Goal: Find specific page/section: Find specific page/section

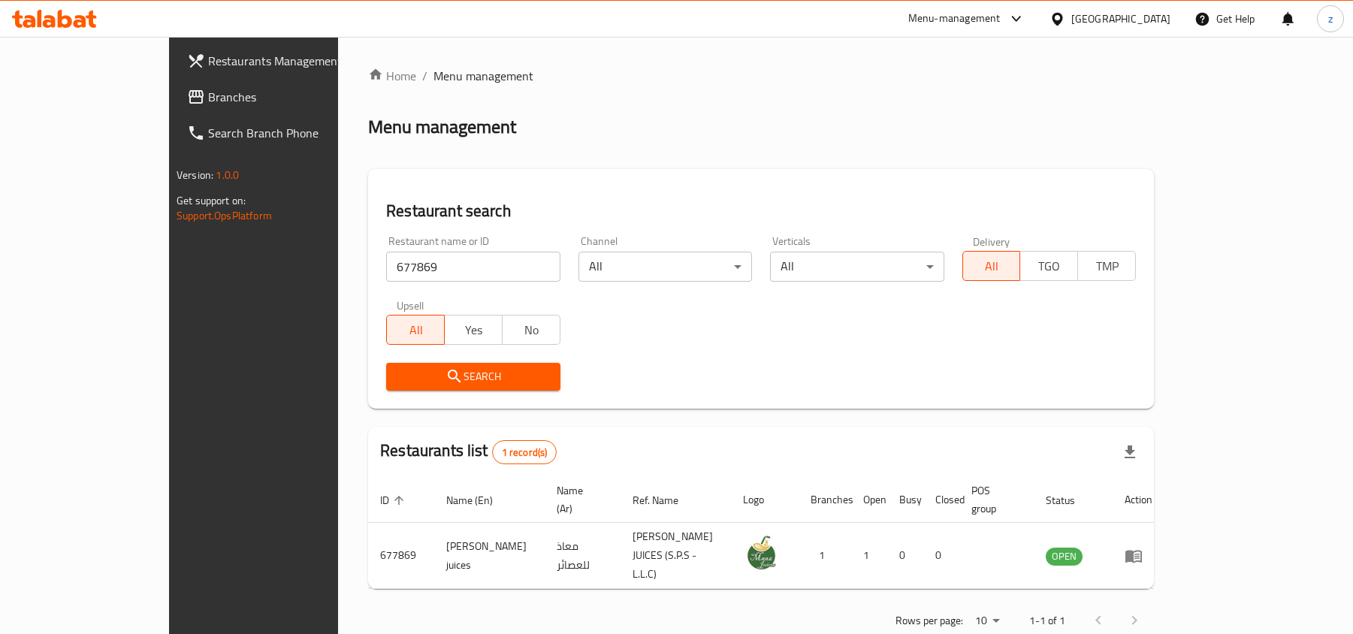
scroll to position [8, 0]
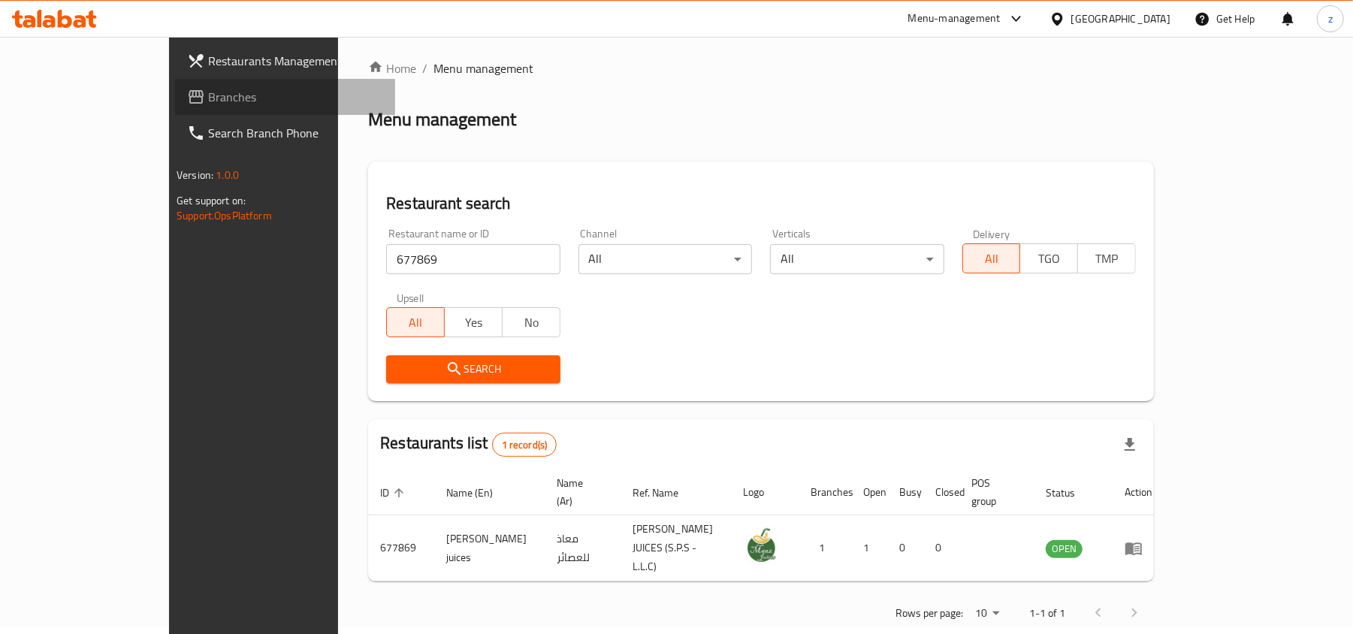
click at [208, 90] on span "Branches" at bounding box center [295, 97] width 175 height 18
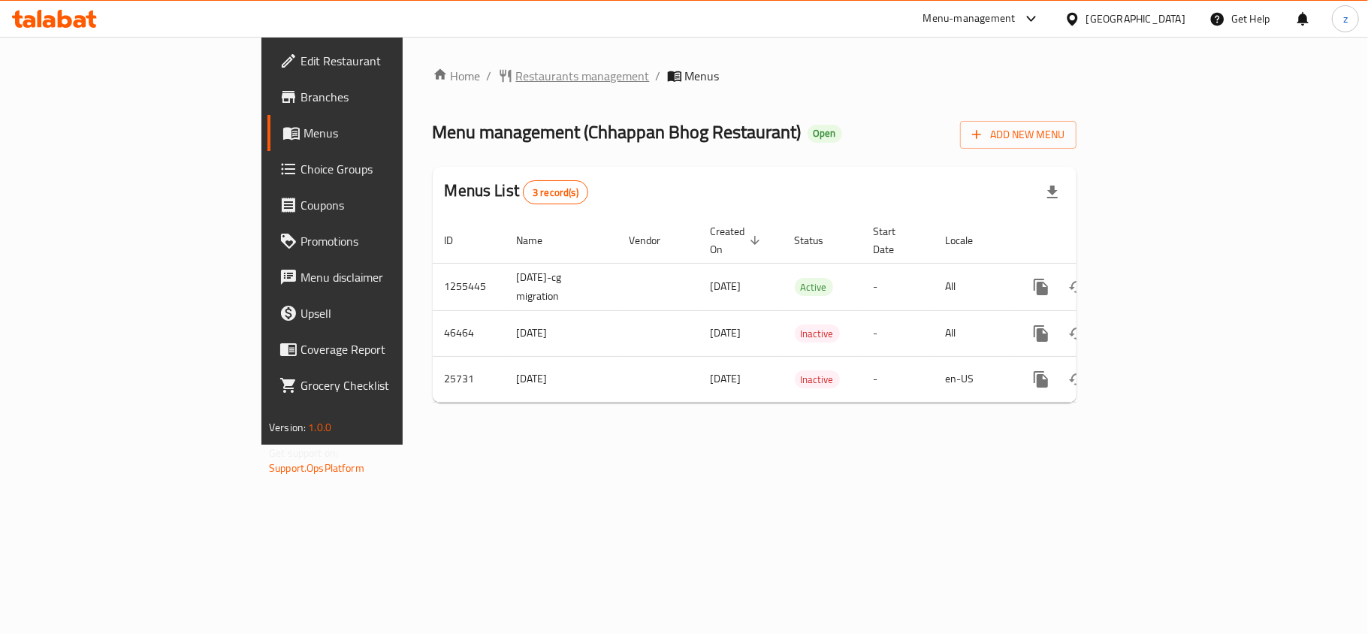
click at [516, 78] on span "Restaurants management" at bounding box center [583, 76] width 134 height 18
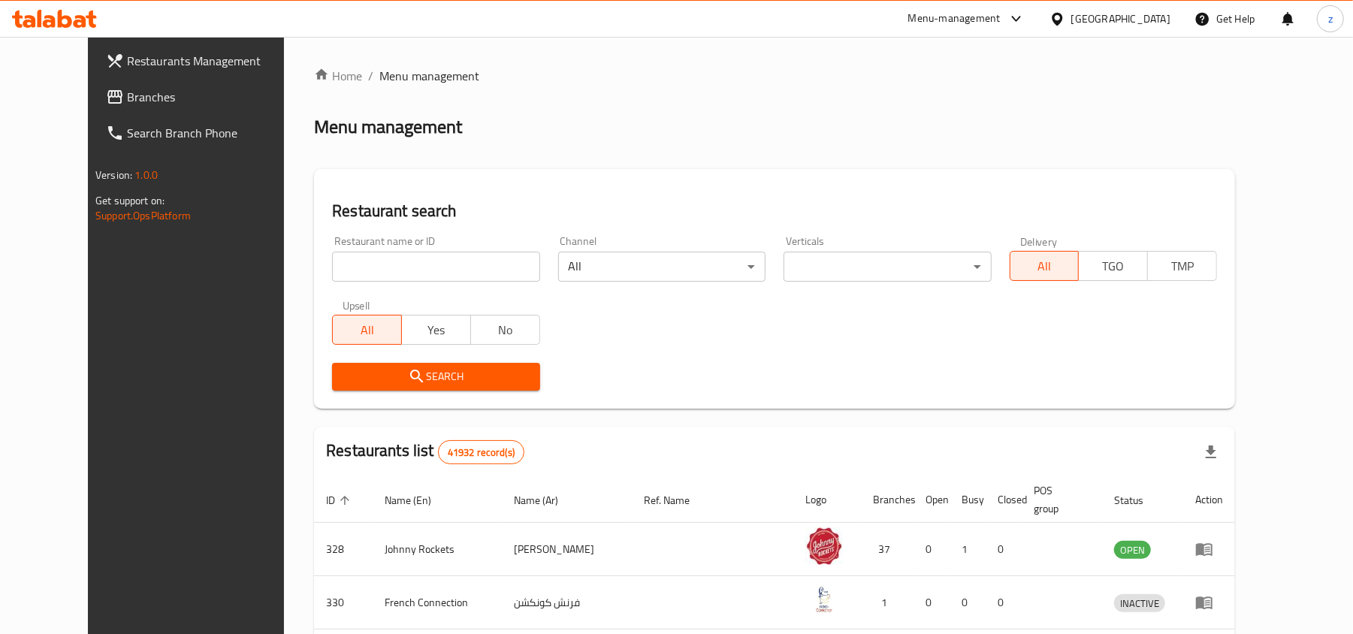
click at [380, 265] on input "search" at bounding box center [435, 267] width 207 height 30
paste input "13163"
type input "13163"
click button "Search" at bounding box center [435, 377] width 207 height 28
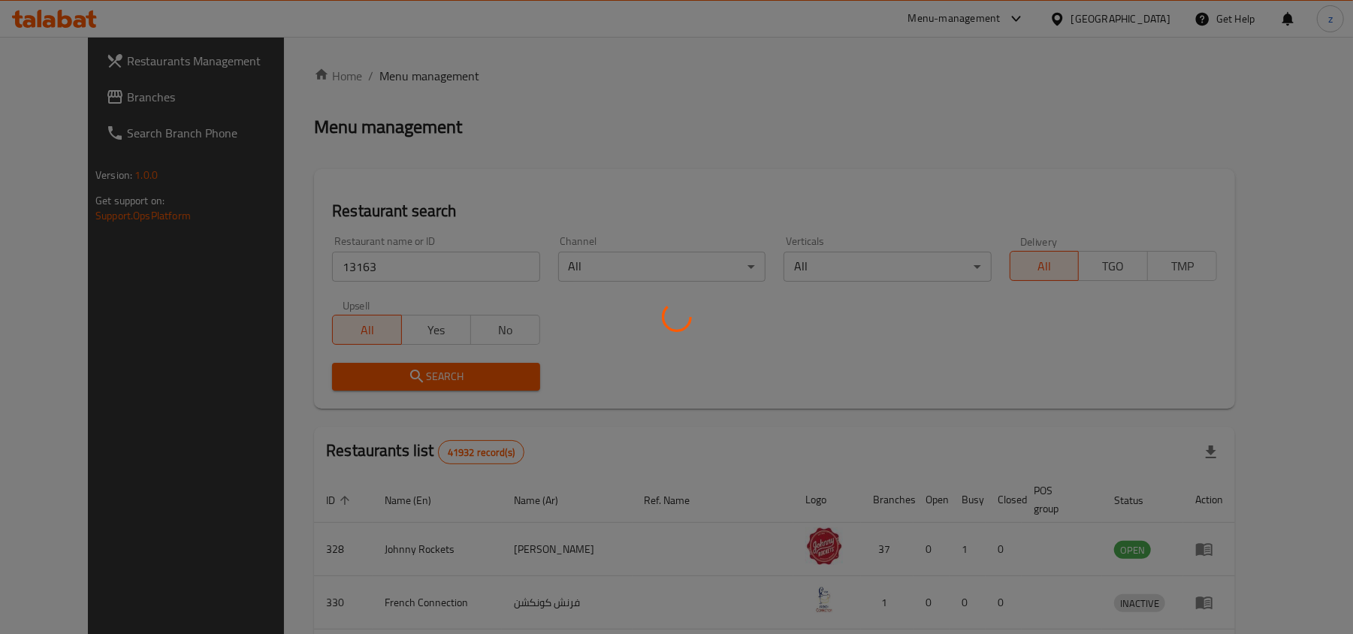
click at [379, 358] on div at bounding box center [676, 317] width 1353 height 634
click at [379, 367] on div at bounding box center [676, 317] width 1353 height 634
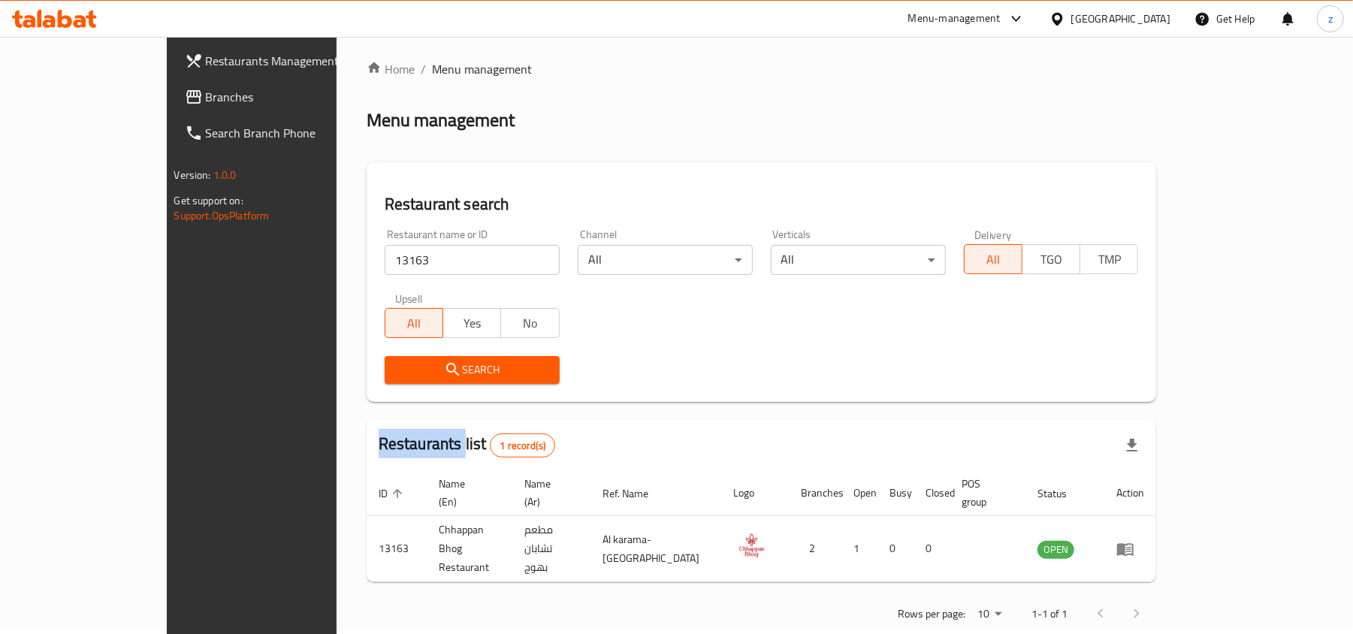
scroll to position [8, 0]
click at [367, 593] on div "Rows per page: 10 1-1 of 1" at bounding box center [762, 612] width 790 height 39
click at [206, 102] on span "Branches" at bounding box center [293, 97] width 175 height 18
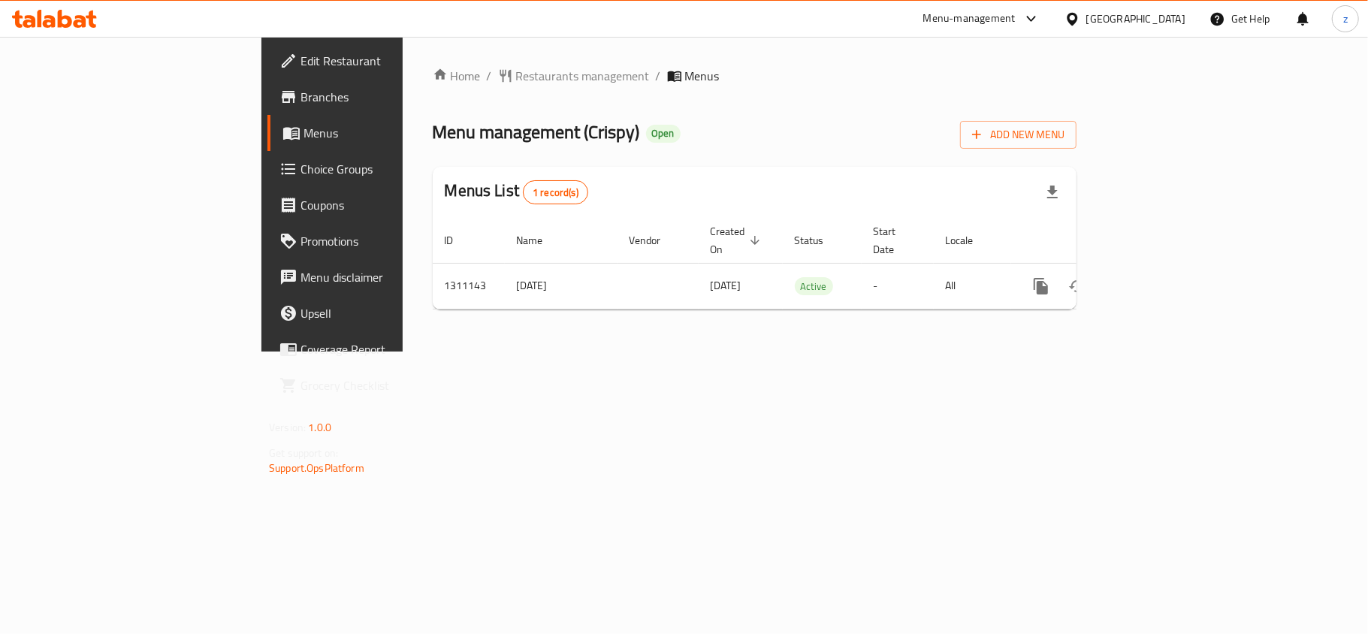
click at [516, 75] on span "Restaurants management" at bounding box center [583, 76] width 134 height 18
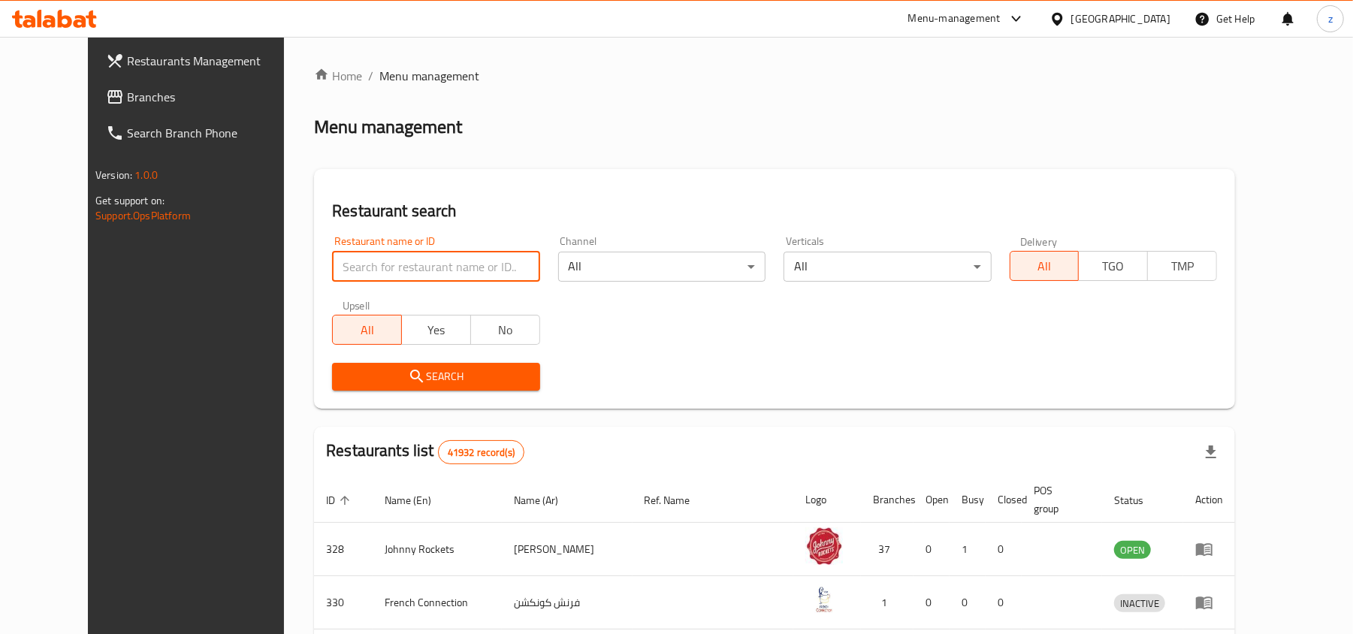
click at [430, 262] on input "search" at bounding box center [435, 267] width 207 height 30
paste input "705719"
type input "705719"
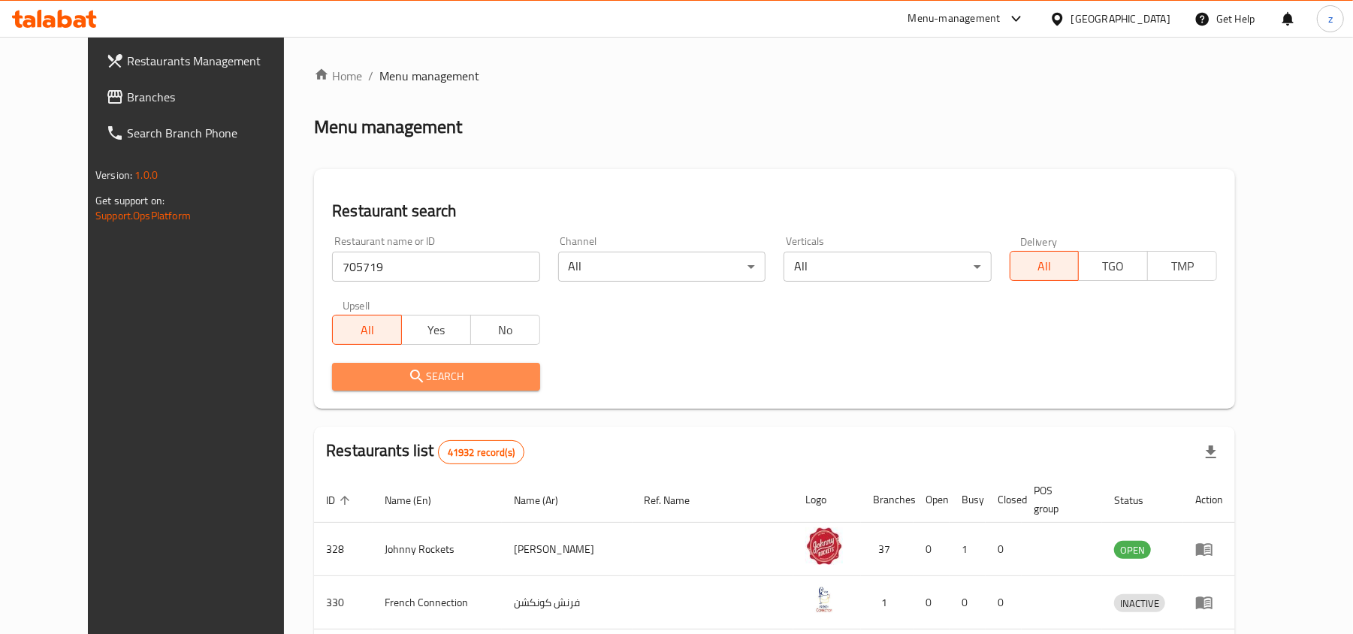
click at [409, 385] on span "Search" at bounding box center [435, 376] width 183 height 19
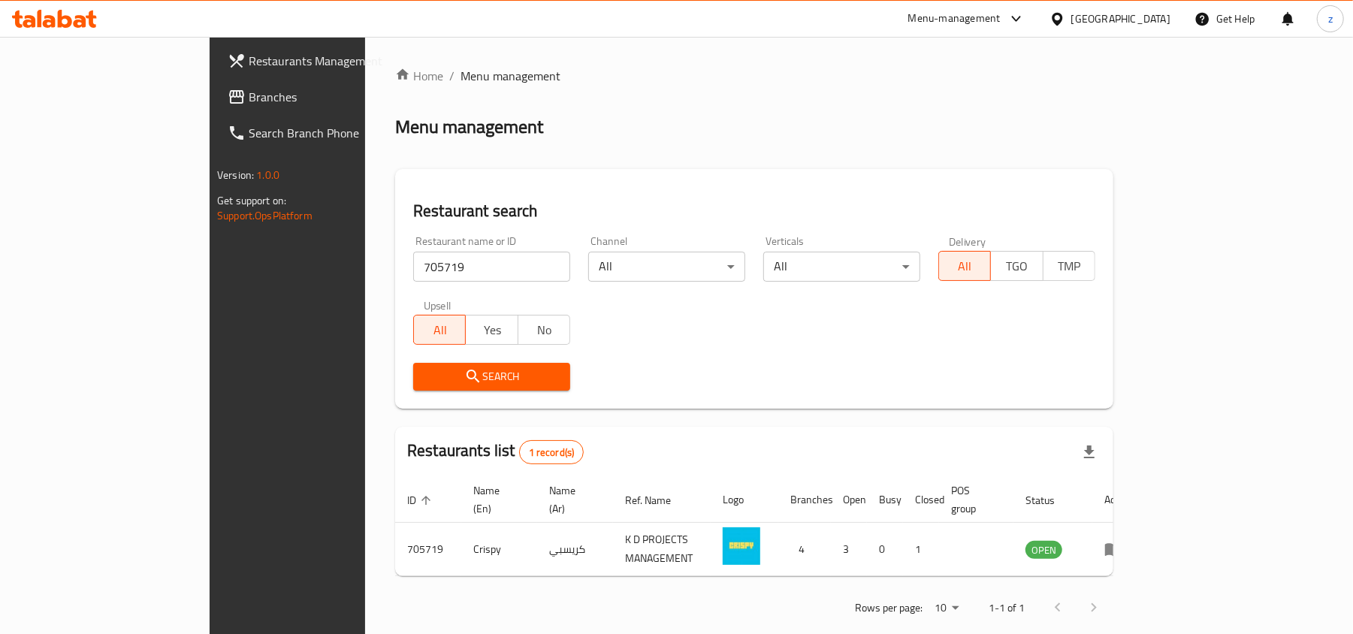
click at [249, 105] on span "Branches" at bounding box center [336, 97] width 175 height 18
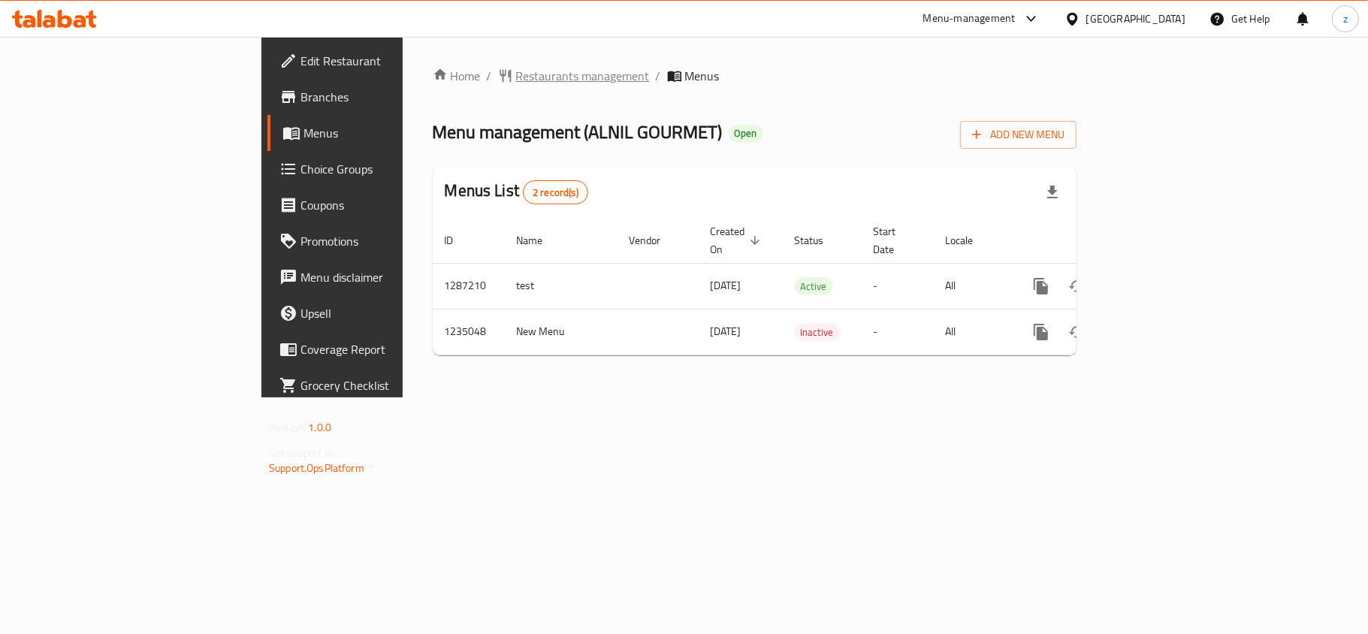
click at [516, 79] on span "Restaurants management" at bounding box center [583, 76] width 134 height 18
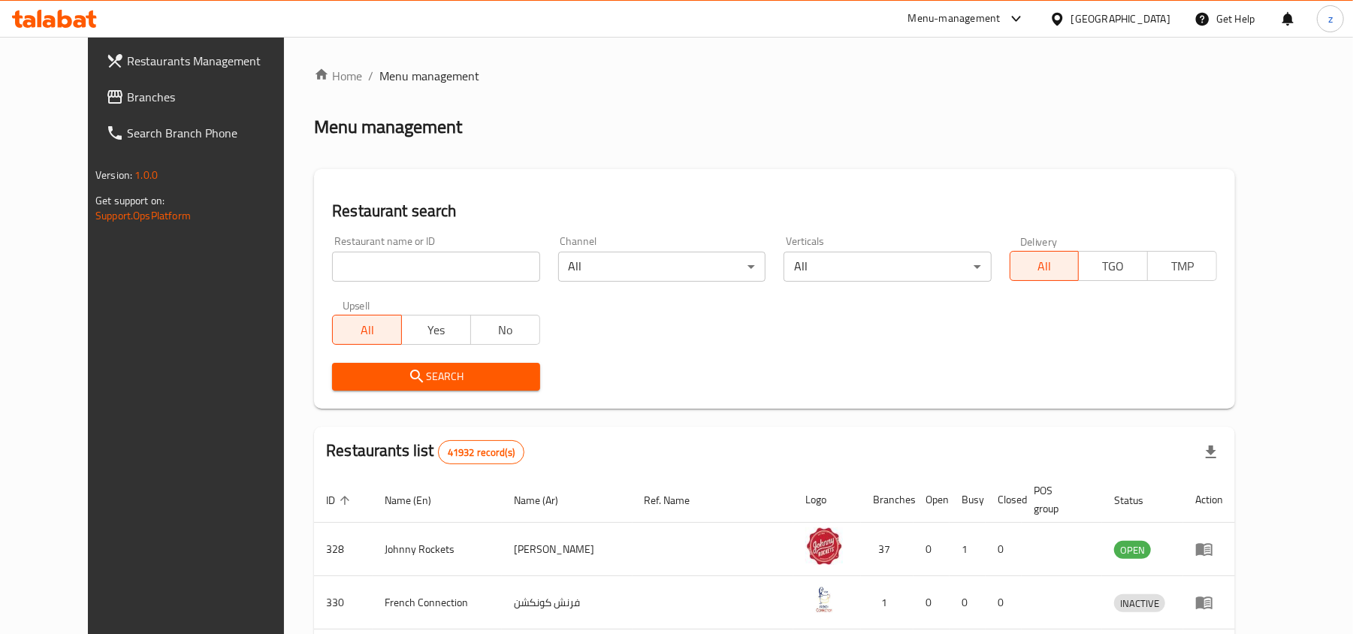
click at [373, 263] on input "search" at bounding box center [435, 267] width 207 height 30
paste input "678556"
type input "678556"
click at [344, 367] on span "Search" at bounding box center [435, 376] width 183 height 19
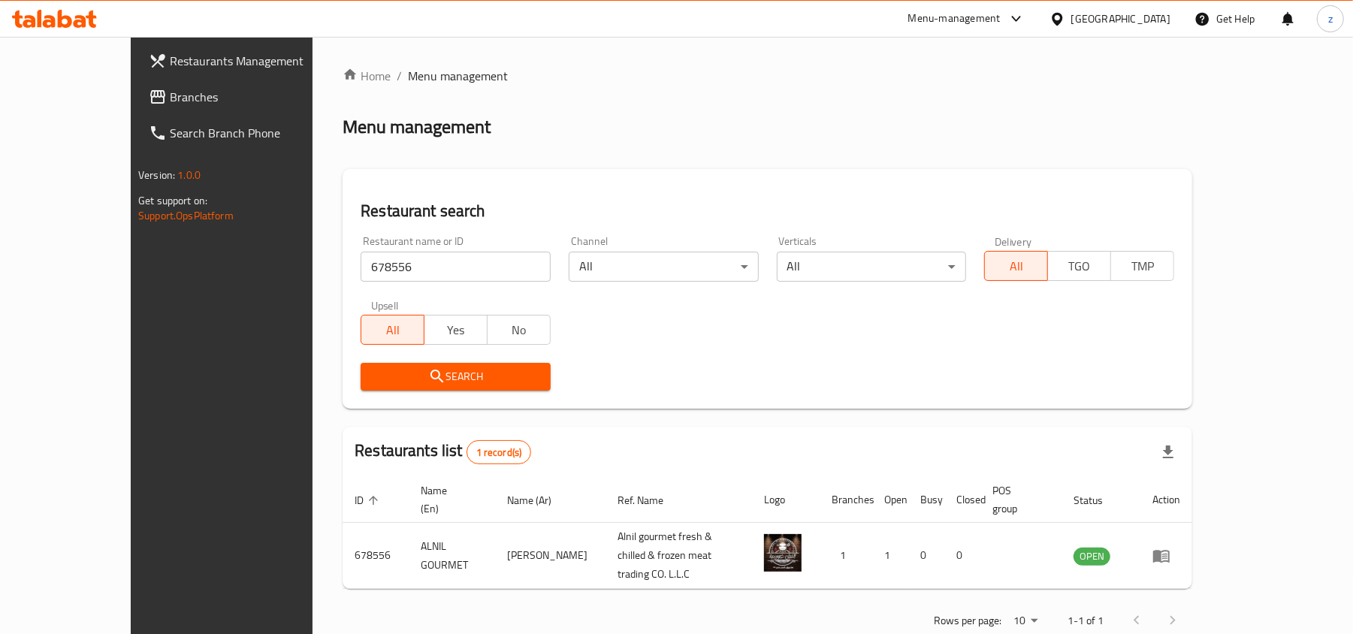
drag, startPoint x: 112, startPoint y: 91, endPoint x: 79, endPoint y: 115, distance: 40.9
click at [170, 91] on span "Branches" at bounding box center [257, 97] width 175 height 18
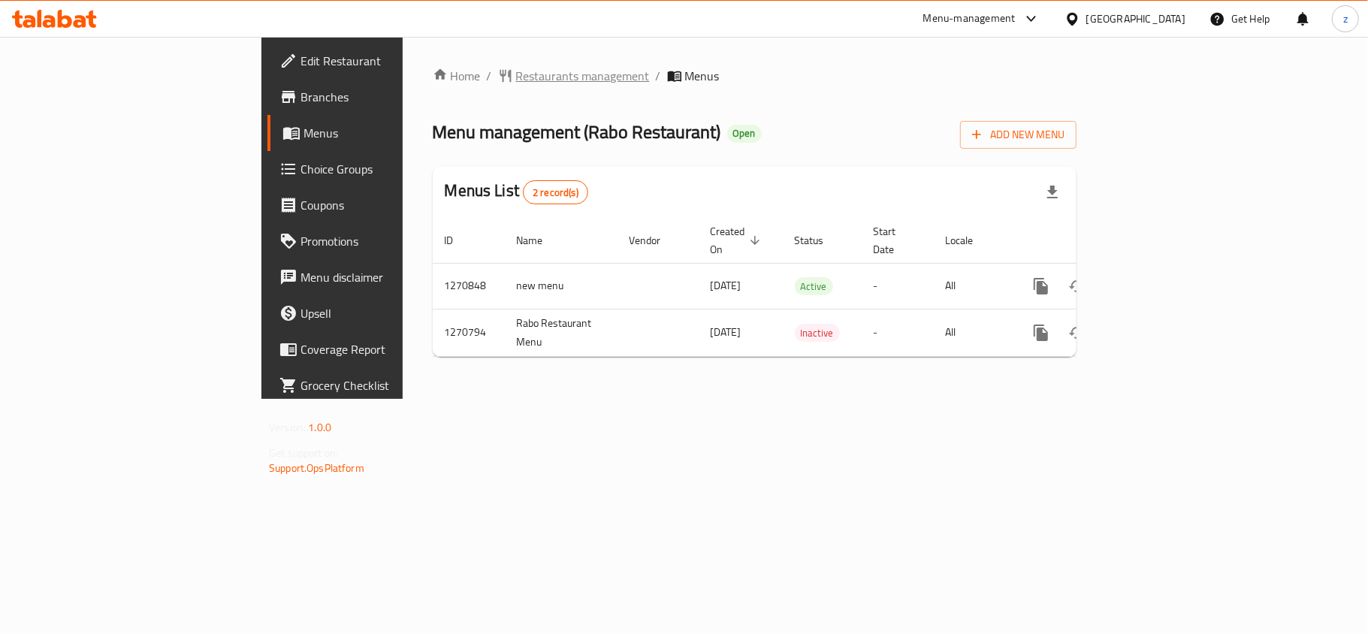
click at [516, 85] on span "Restaurants management" at bounding box center [583, 76] width 134 height 18
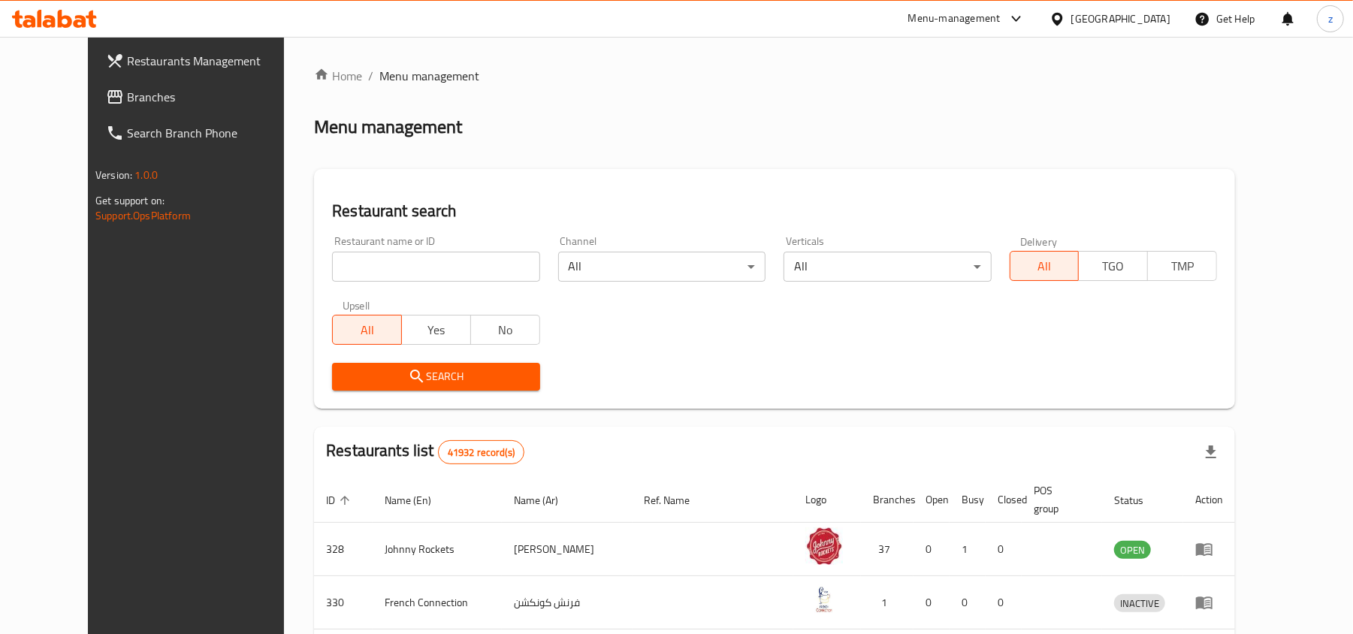
click at [388, 258] on input "search" at bounding box center [435, 267] width 207 height 30
paste input "689359"
type input "689359"
click at [348, 365] on button "Search" at bounding box center [435, 377] width 207 height 28
